Goal: Check status: Check status

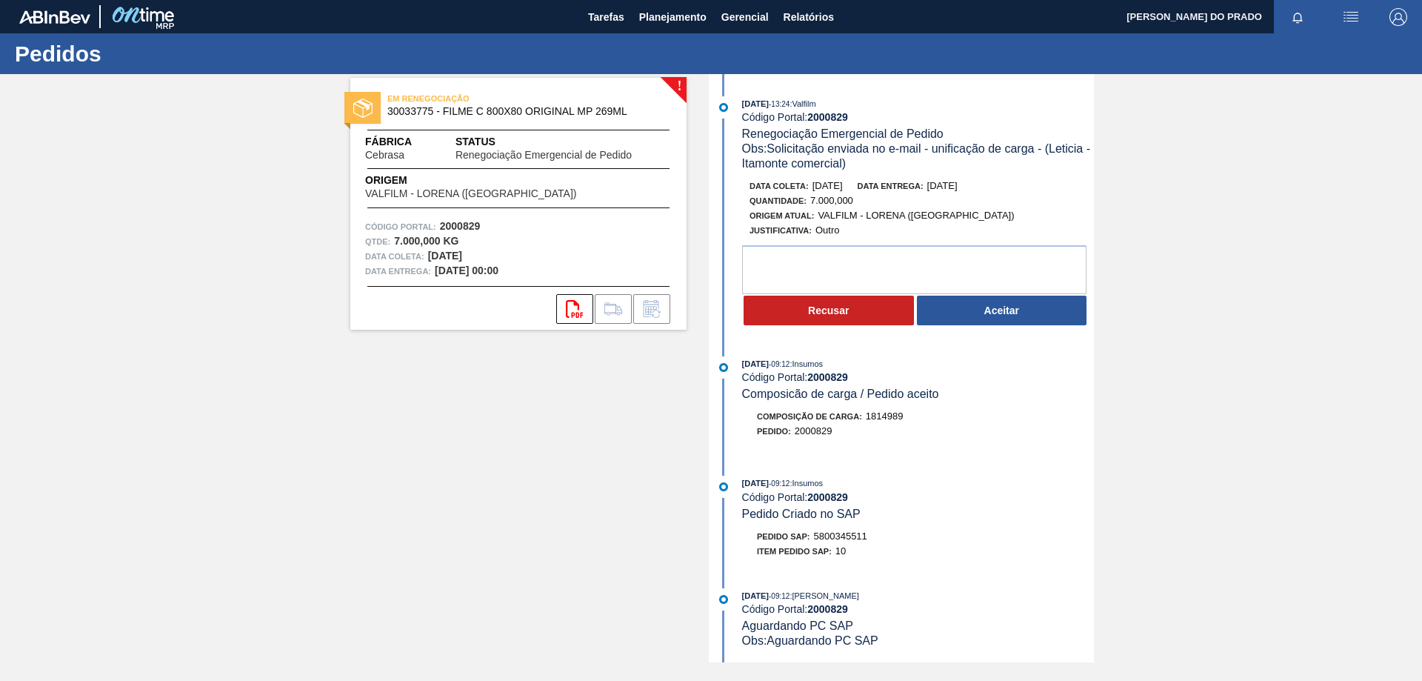
click at [1322, 325] on div "! EM RENEGOCIAÇÃO 30033775 - FILME C 800X80 ORIGINAL MP 269ML Fábrica Cebrasa S…" at bounding box center [711, 368] width 1422 height 588
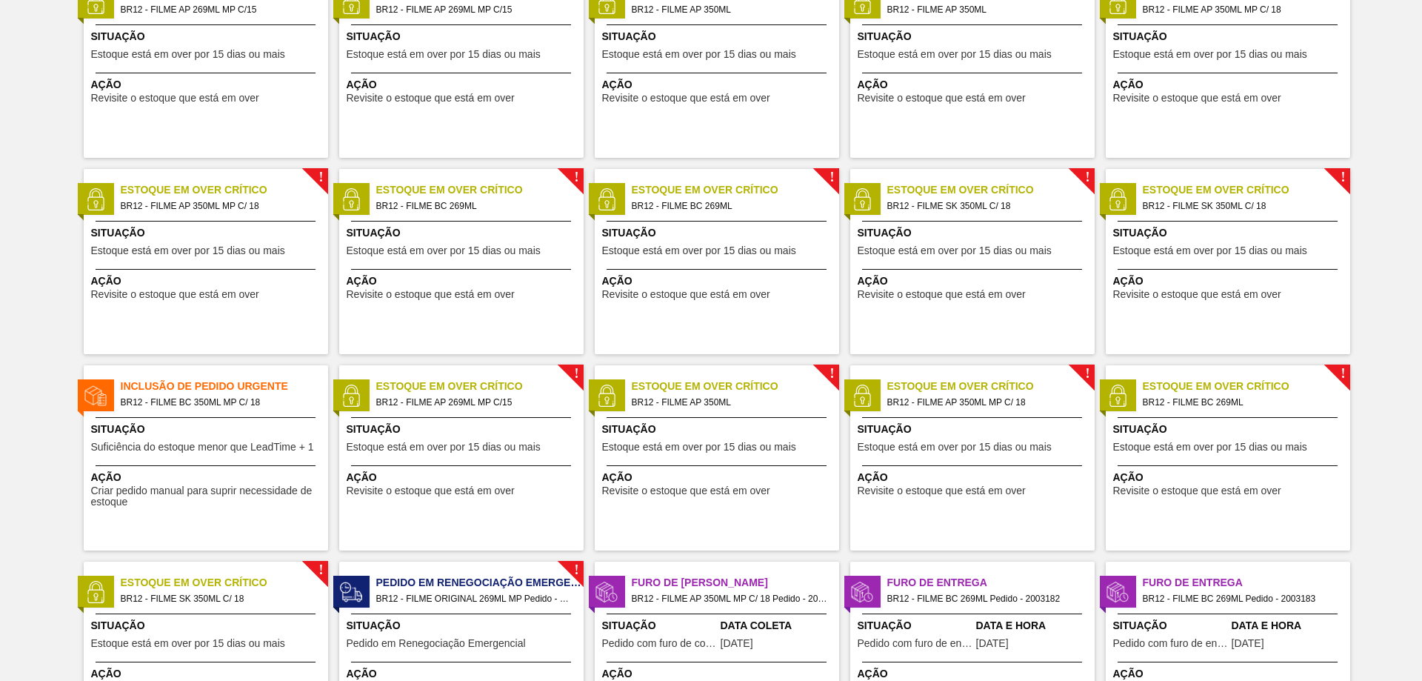
scroll to position [222, 0]
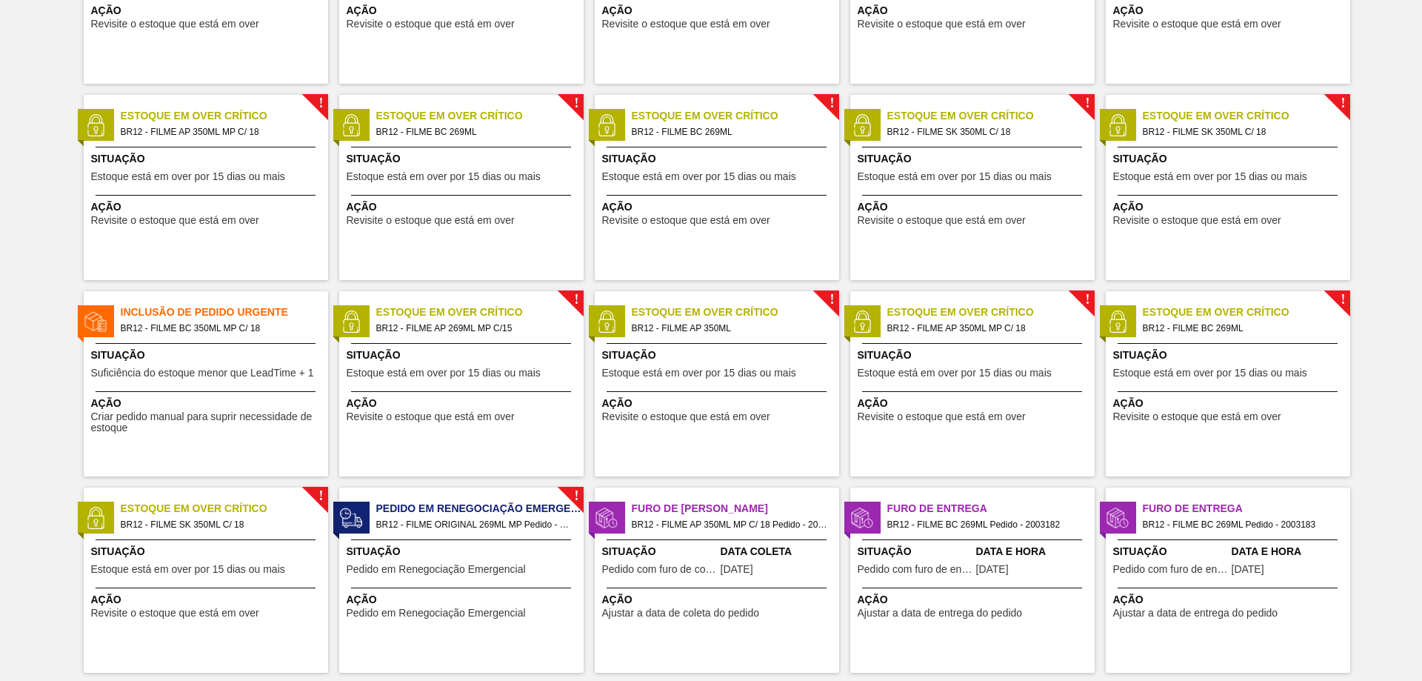
click at [447, 526] on span "BR12 - FILME ORIGINAL 269ML MP Pedido - 2000829" at bounding box center [474, 524] width 196 height 16
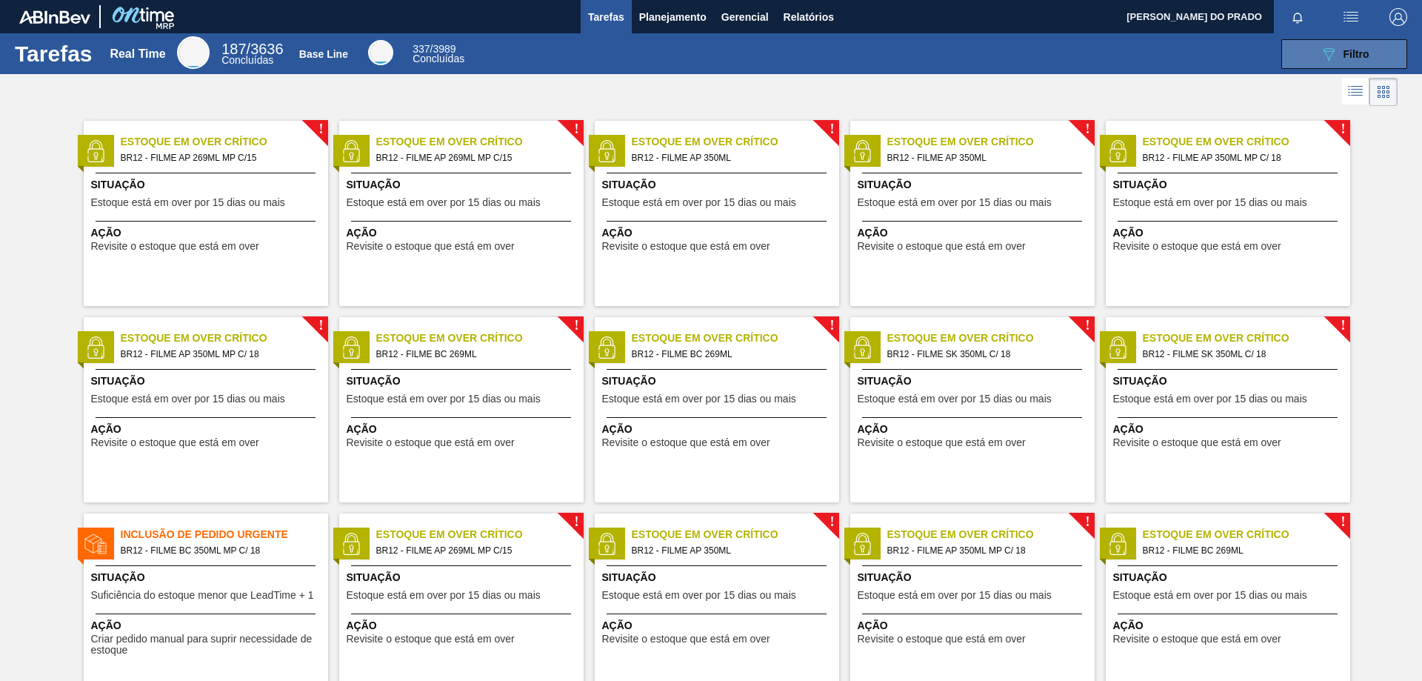
click at [1343, 48] on span "Filtro" at bounding box center [1356, 54] width 26 height 12
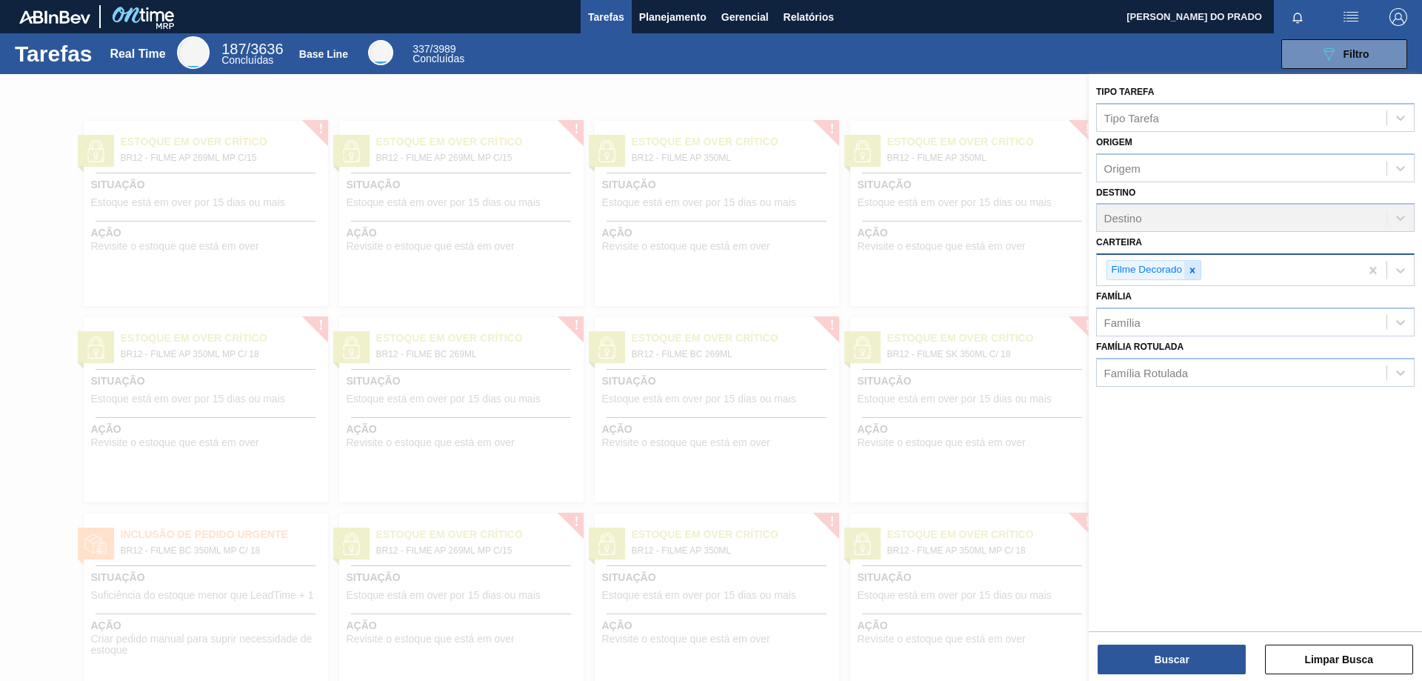
click at [1192, 265] on icon at bounding box center [1192, 270] width 10 height 10
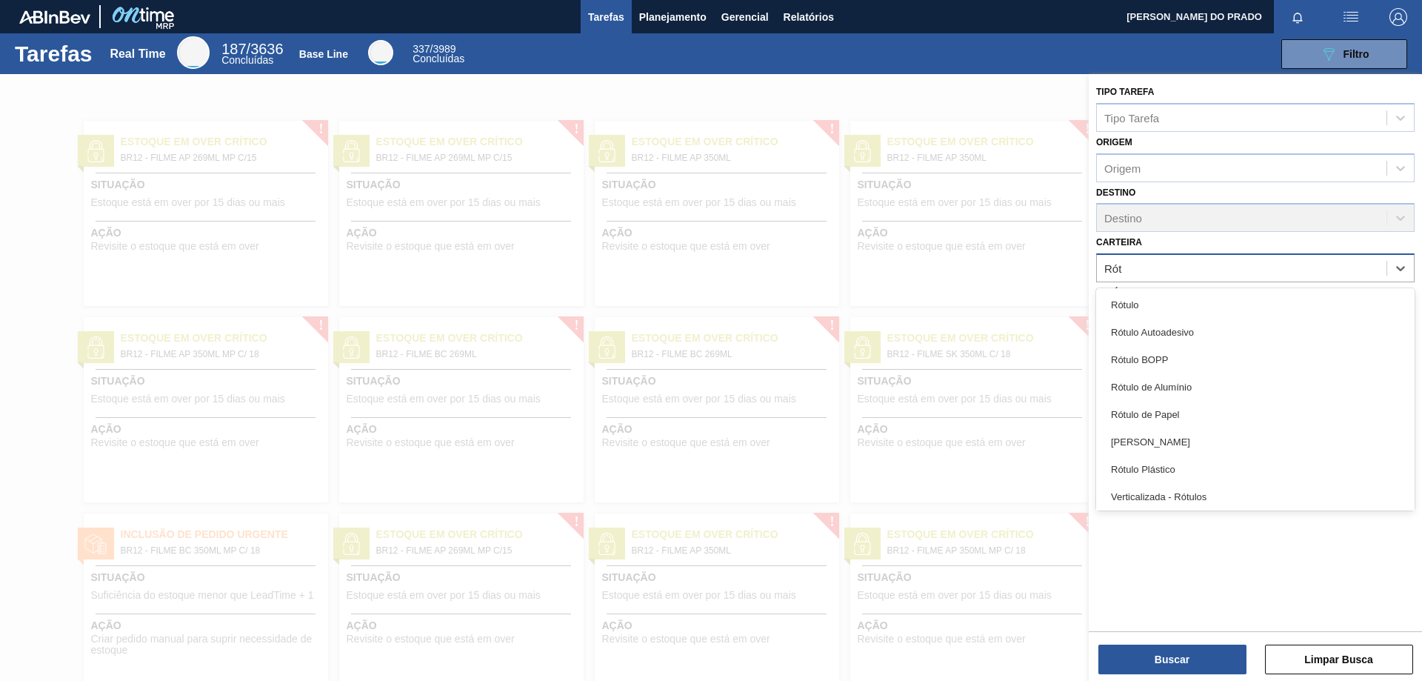
type input "Rótu"
click at [1166, 410] on div "Rótulo de Papel" at bounding box center [1255, 414] width 318 height 27
type input "Rótul"
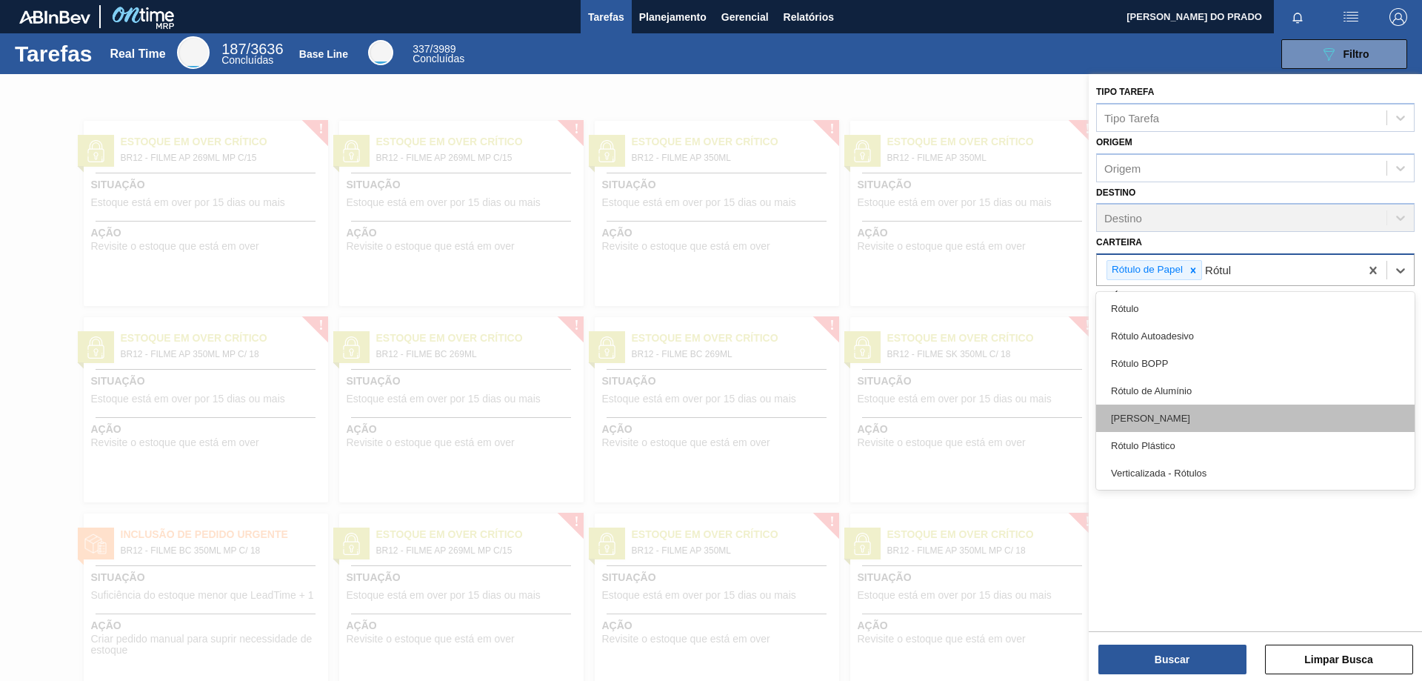
click at [1151, 419] on div "[PERSON_NAME]" at bounding box center [1255, 417] width 318 height 27
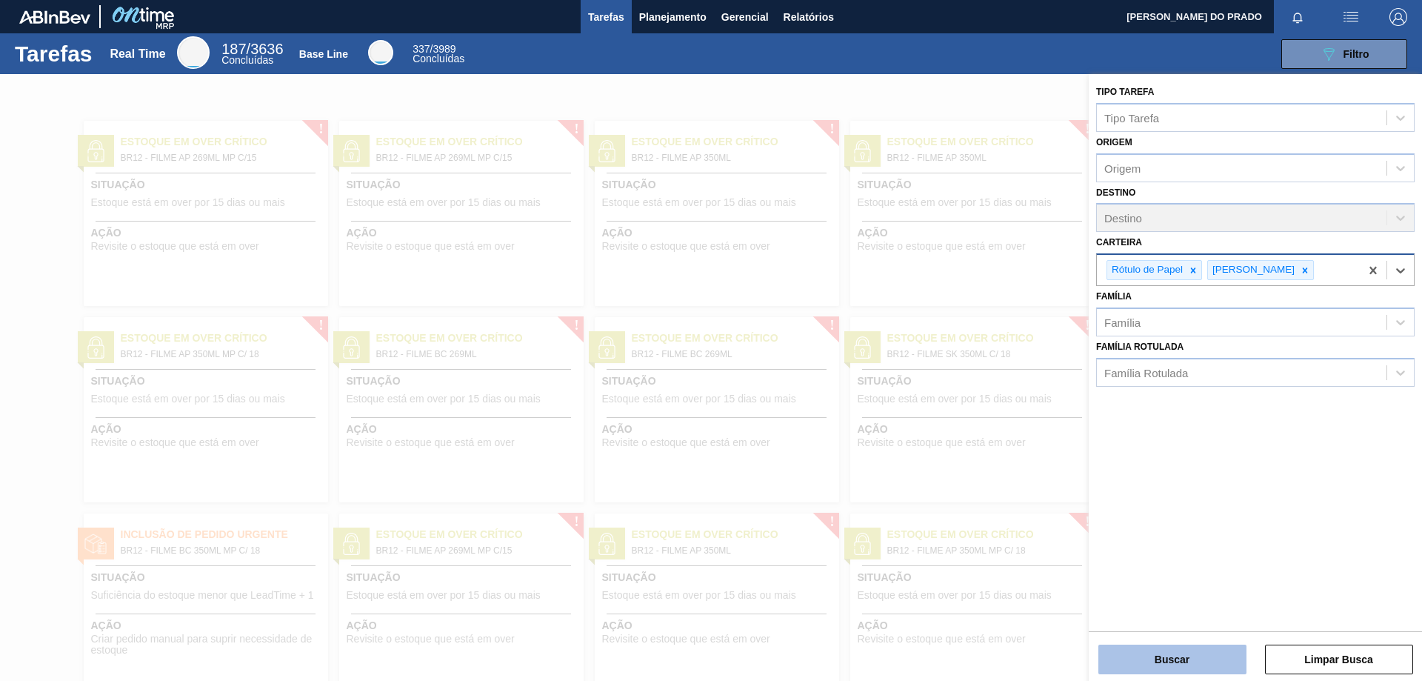
click at [1198, 661] on button "Buscar" at bounding box center [1172, 659] width 148 height 30
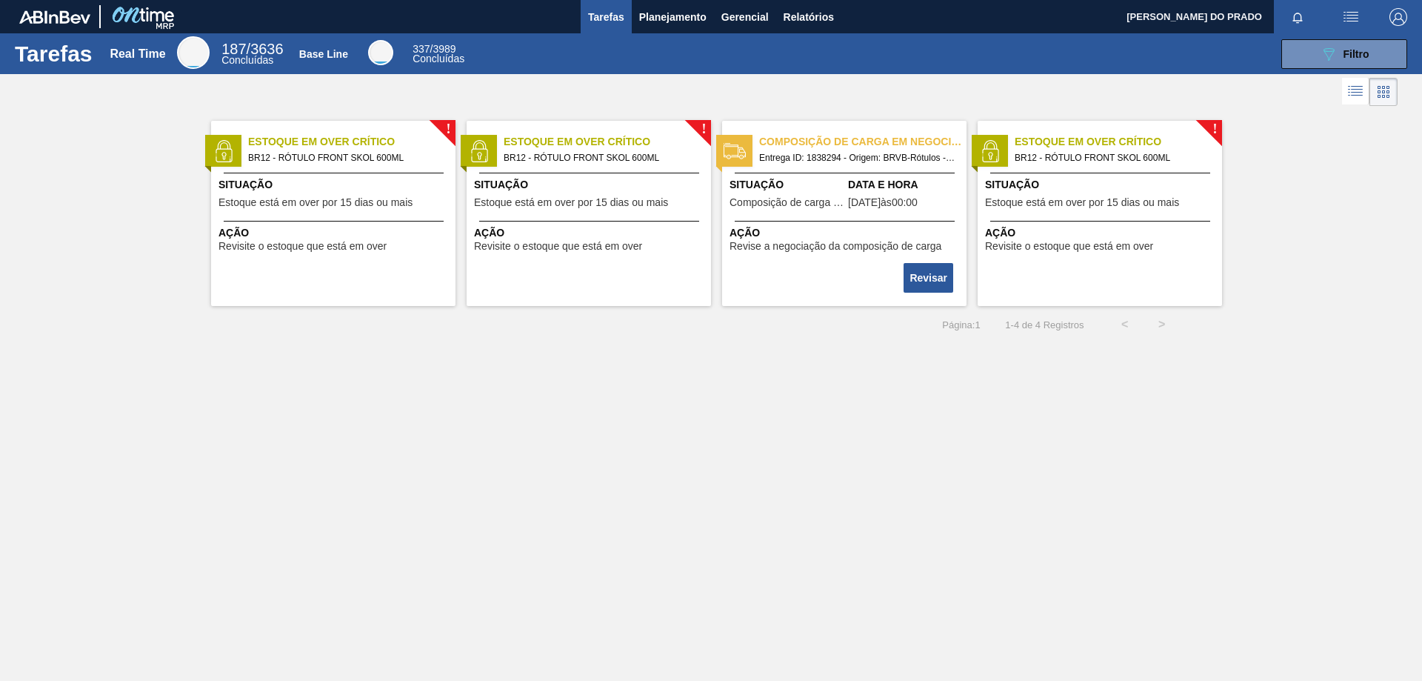
click at [867, 144] on span "Composição de carga em negociação" at bounding box center [862, 142] width 207 height 16
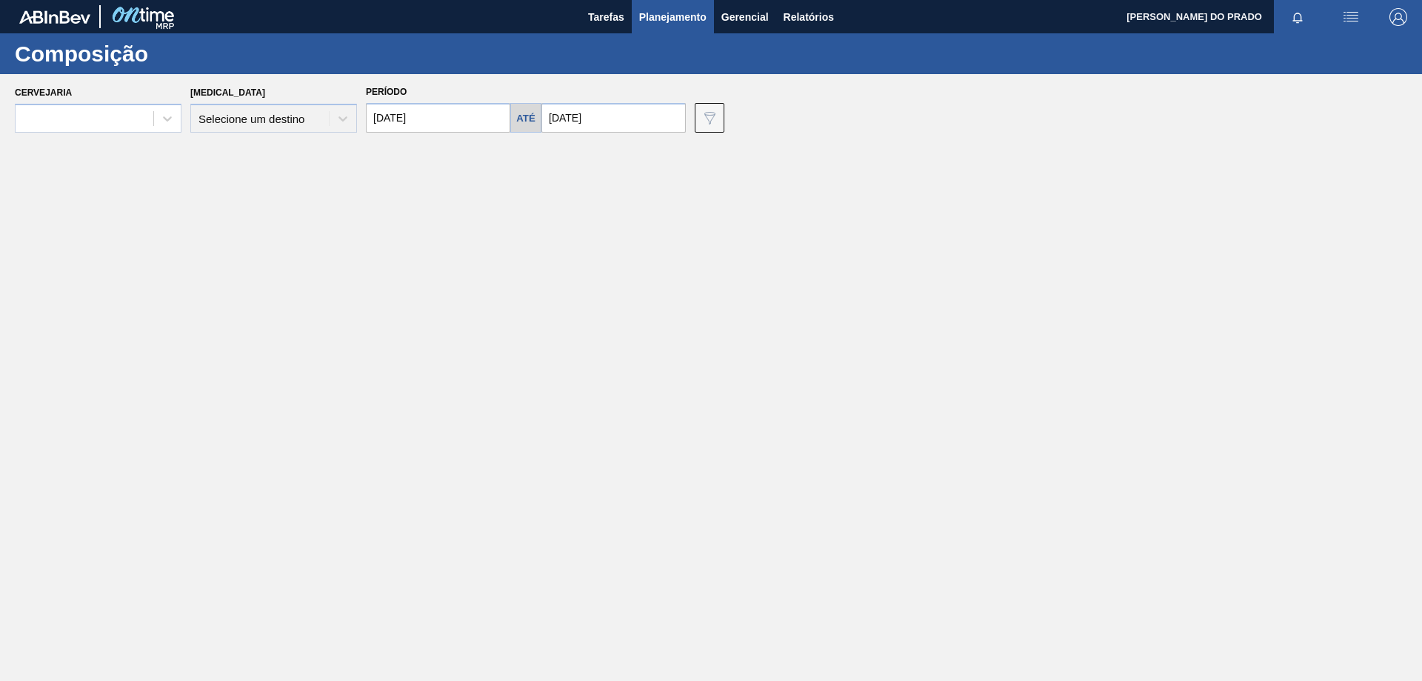
type input "[DATE]"
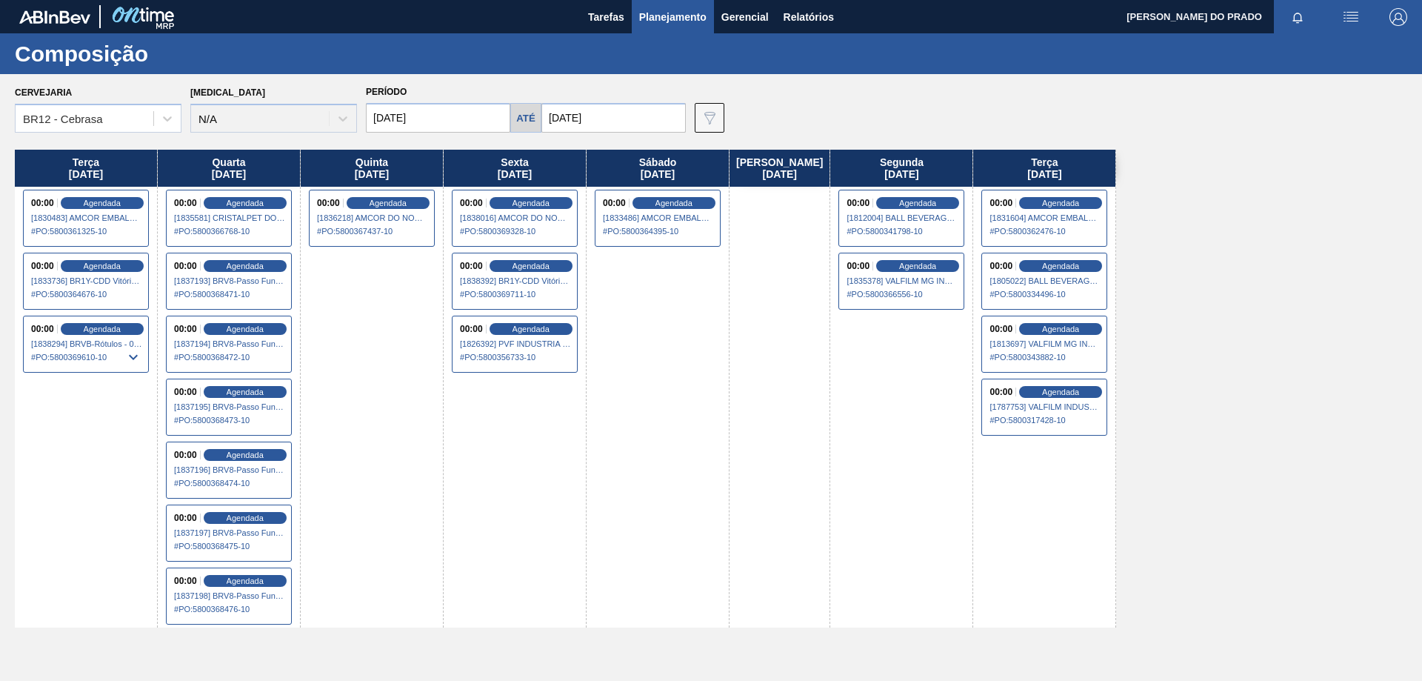
click at [847, 153] on div "[DATE]" at bounding box center [901, 168] width 142 height 37
click at [785, 196] on div "[DATE]" at bounding box center [779, 389] width 101 height 478
